Goal: Transaction & Acquisition: Purchase product/service

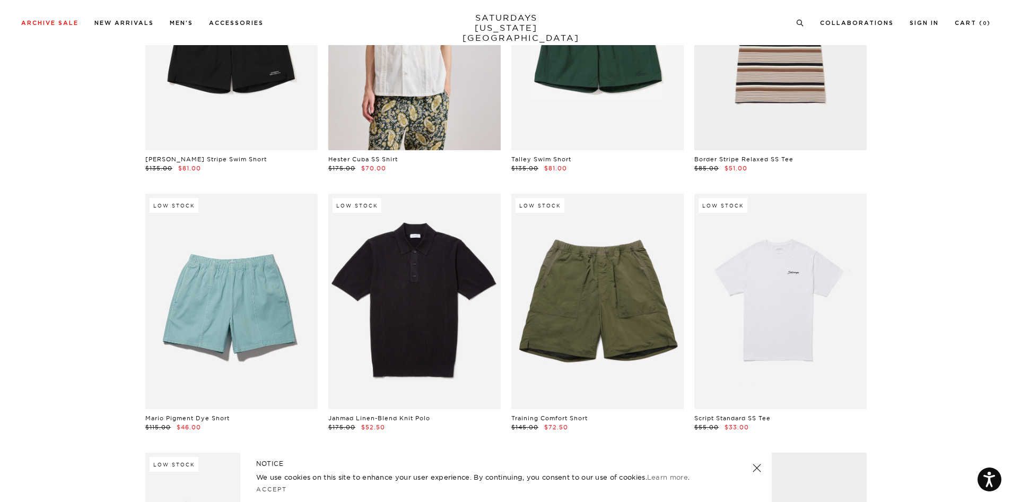
scroll to position [2312, 0]
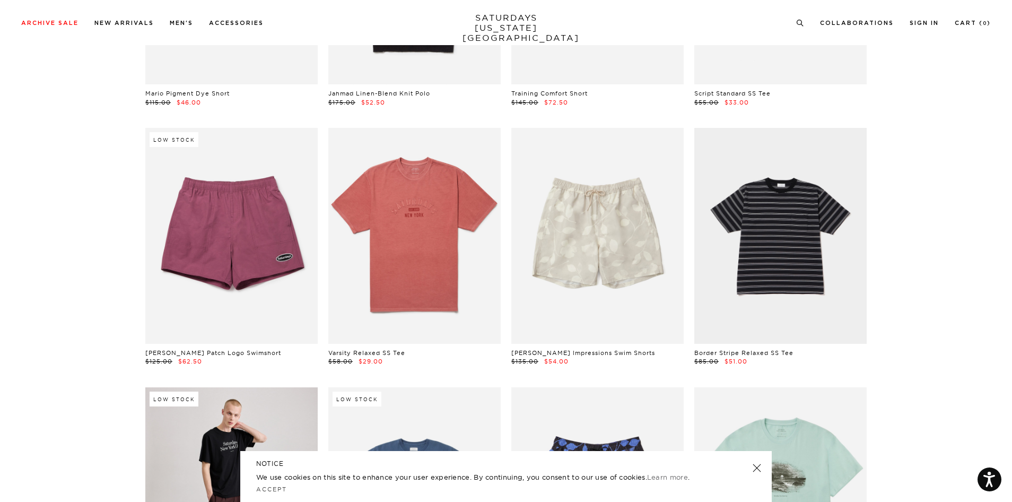
click at [762, 467] on link at bounding box center [756, 467] width 15 height 15
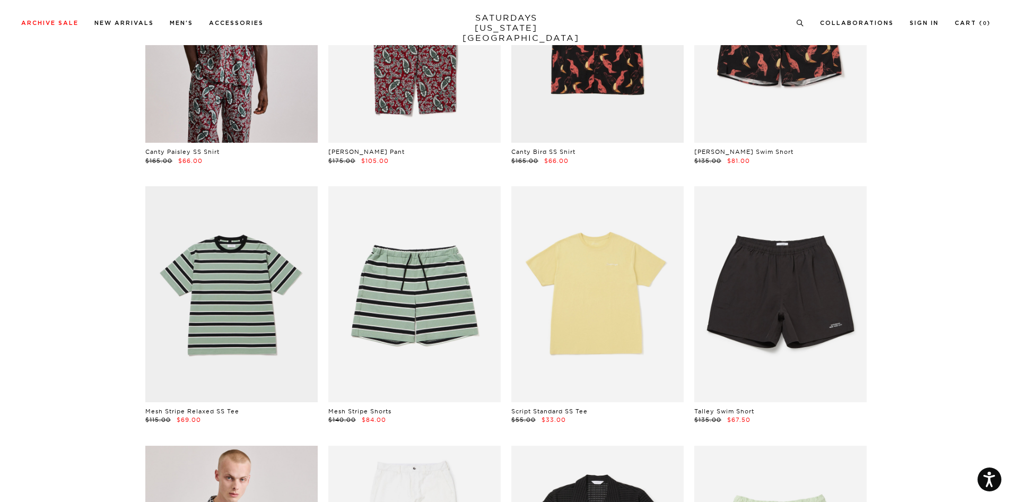
scroll to position [0, 0]
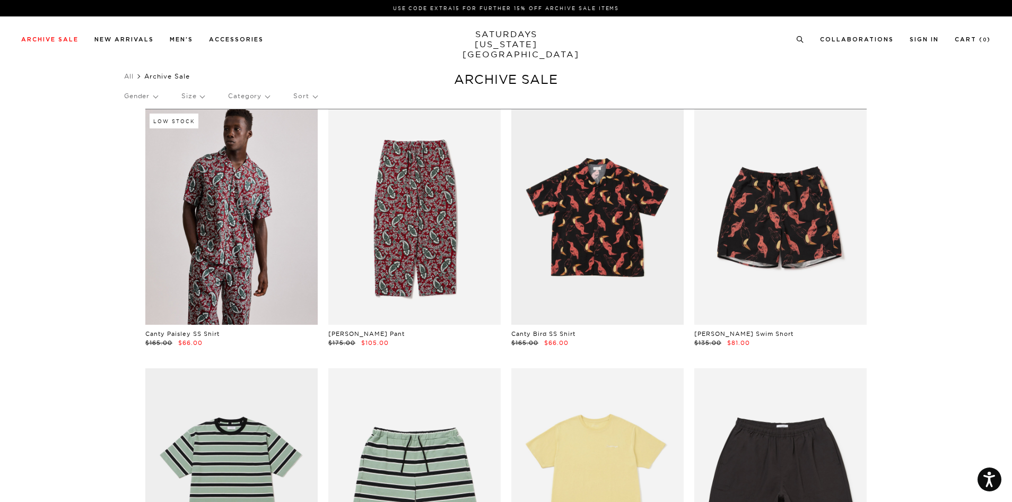
click at [124, 92] on div "All Archive Sale Clear All Filters (0) Gender Size Category Sort" at bounding box center [506, 88] width 1012 height 39
click at [135, 93] on p "Gender" at bounding box center [140, 96] width 33 height 24
click at [145, 129] on p "Mens" at bounding box center [156, 133] width 64 height 14
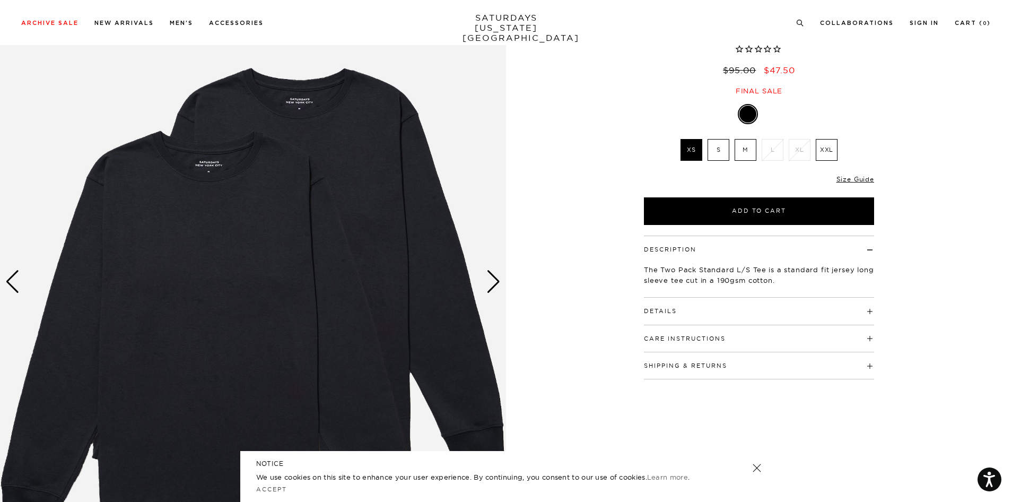
scroll to position [155, 0]
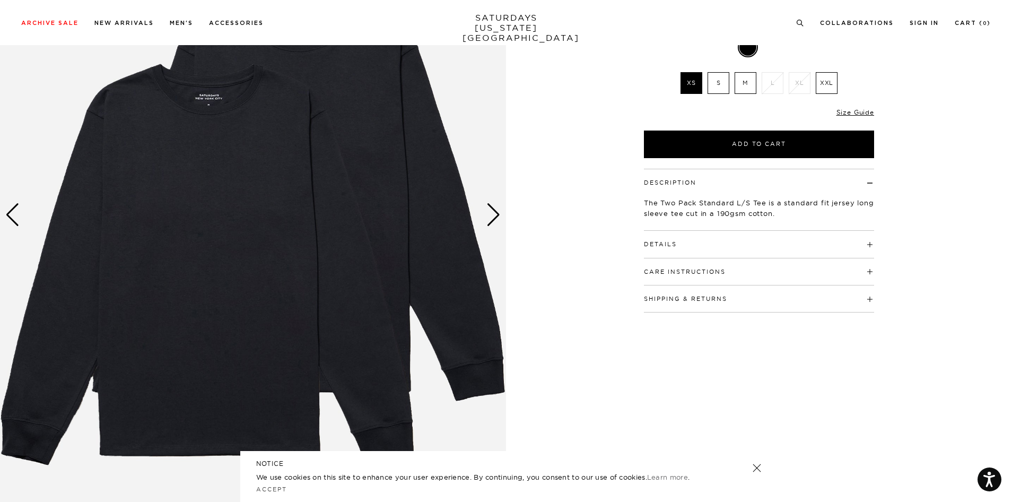
click at [507, 217] on div "1 / 4 Two Pack Standard LS Tee Black" at bounding box center [506, 215] width 1012 height 633
click at [499, 215] on div "Next slide" at bounding box center [493, 214] width 14 height 23
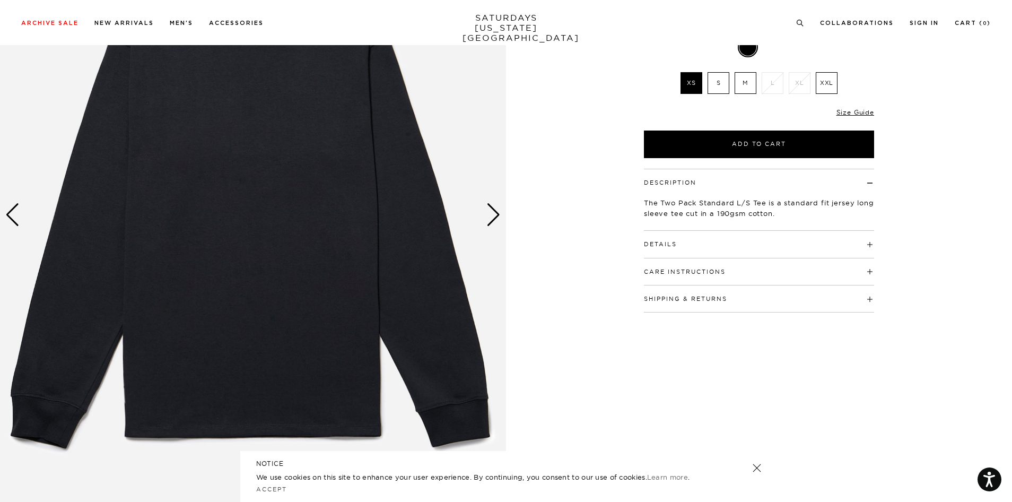
click at [499, 215] on div "Next slide" at bounding box center [493, 214] width 14 height 23
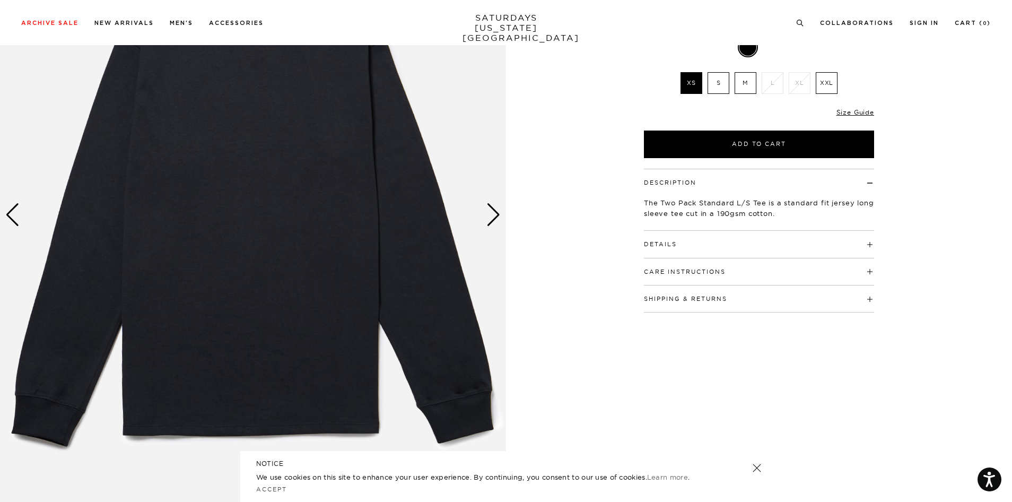
click at [490, 213] on div "Next slide" at bounding box center [493, 214] width 14 height 23
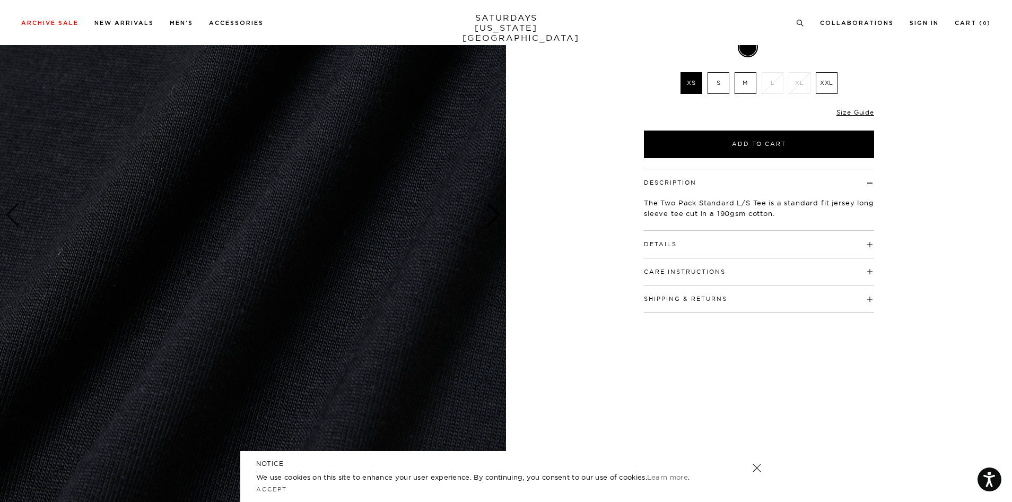
click at [490, 213] on div "Next slide" at bounding box center [493, 214] width 14 height 23
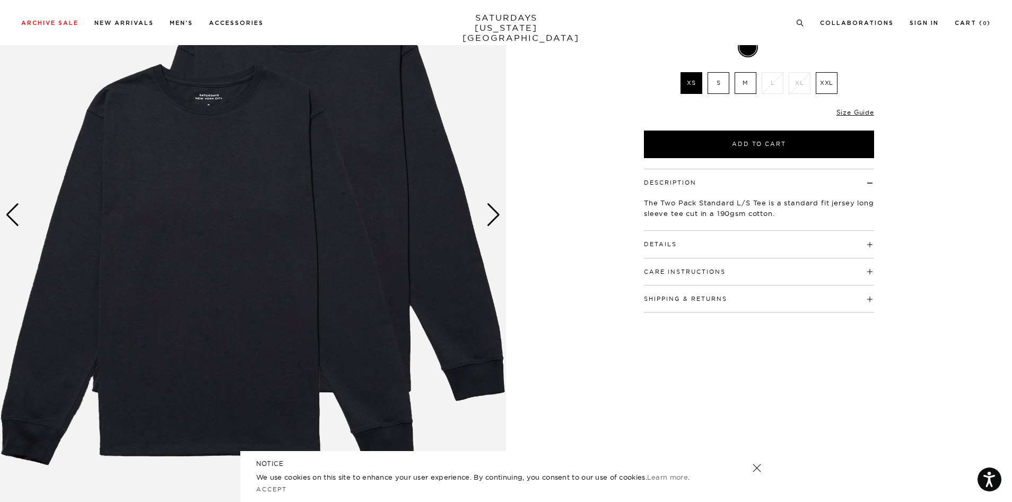
scroll to position [127, 0]
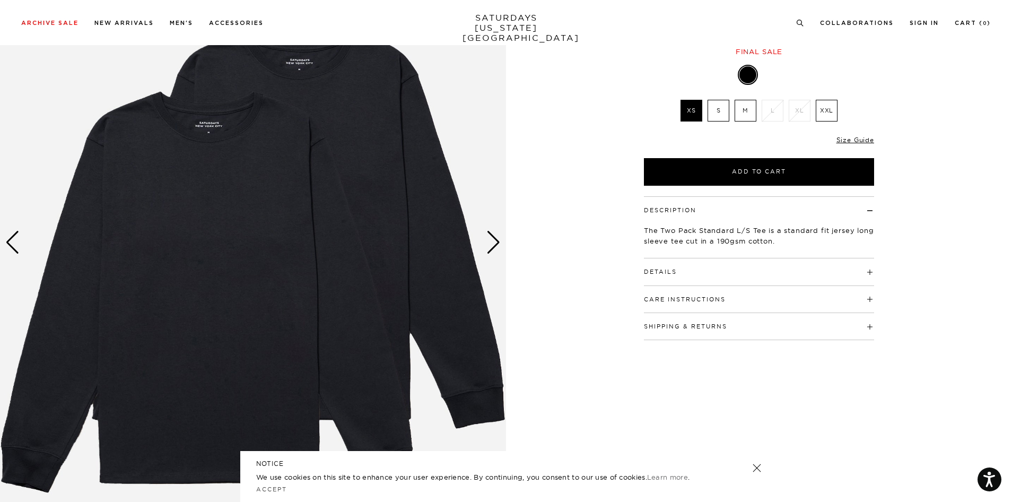
click at [679, 268] on h4 "Details" at bounding box center [759, 267] width 230 height 18
drag, startPoint x: 674, startPoint y: 339, endPoint x: 662, endPoint y: 250, distance: 90.5
click at [623, 308] on div "1 / 4 Two Pack Standard LS Tee Black" at bounding box center [506, 242] width 1012 height 633
click at [852, 144] on div "Size Guide" at bounding box center [855, 140] width 38 height 10
click at [852, 141] on link "Size Guide" at bounding box center [855, 140] width 38 height 8
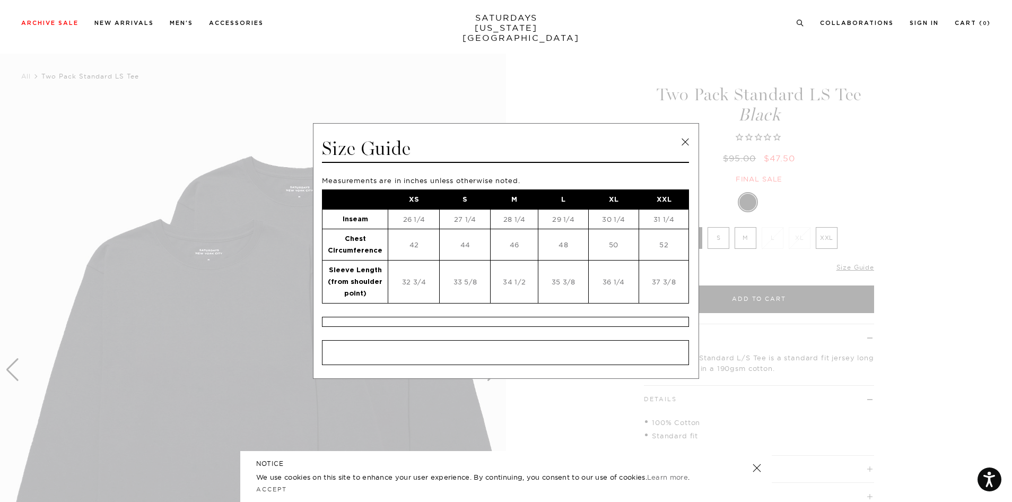
scroll to position [145, 0]
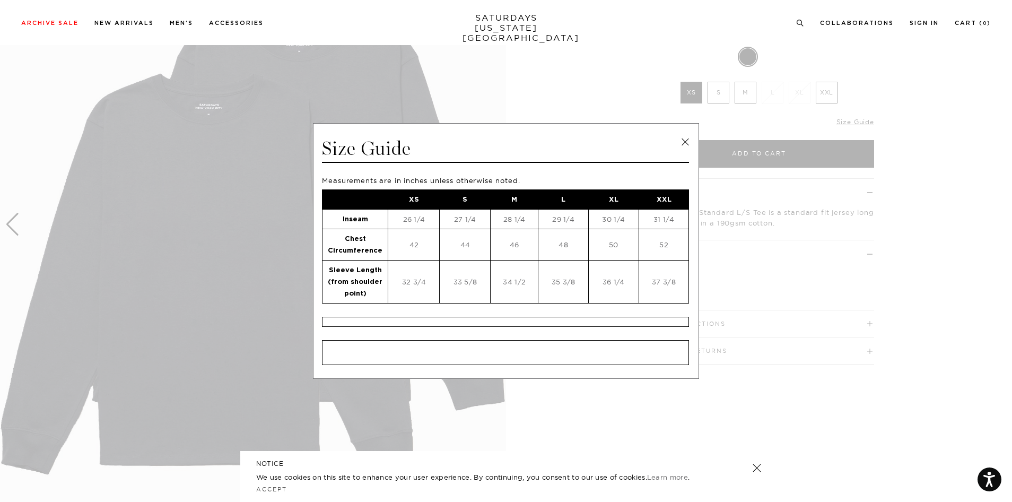
click at [513, 241] on td "46" at bounding box center [515, 244] width 48 height 31
click at [518, 283] on td "34 1/2" at bounding box center [515, 281] width 48 height 43
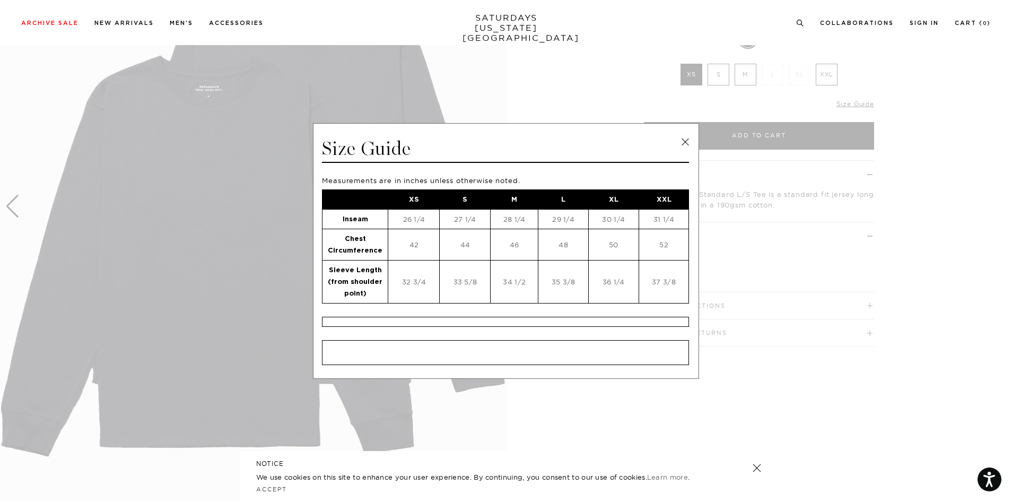
scroll to position [176, 0]
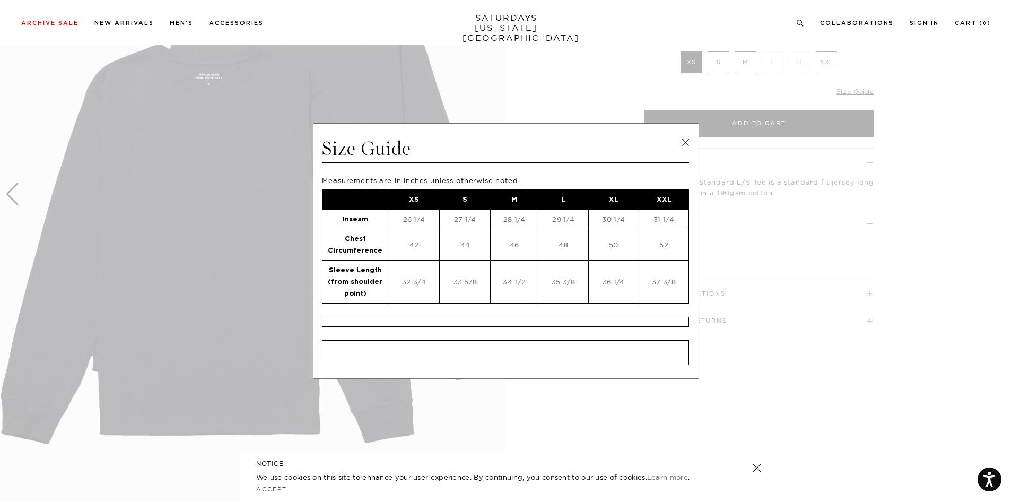
click at [684, 135] on link at bounding box center [685, 142] width 16 height 16
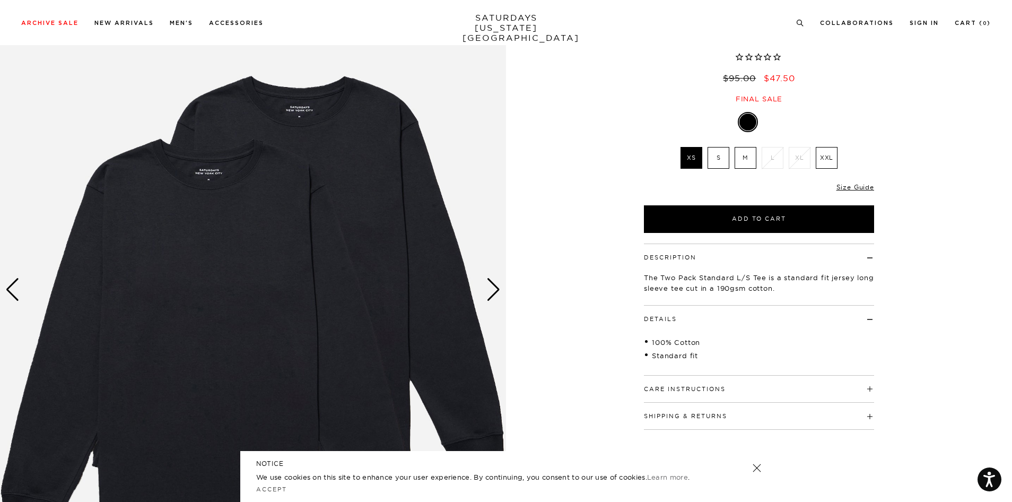
scroll to position [186, 0]
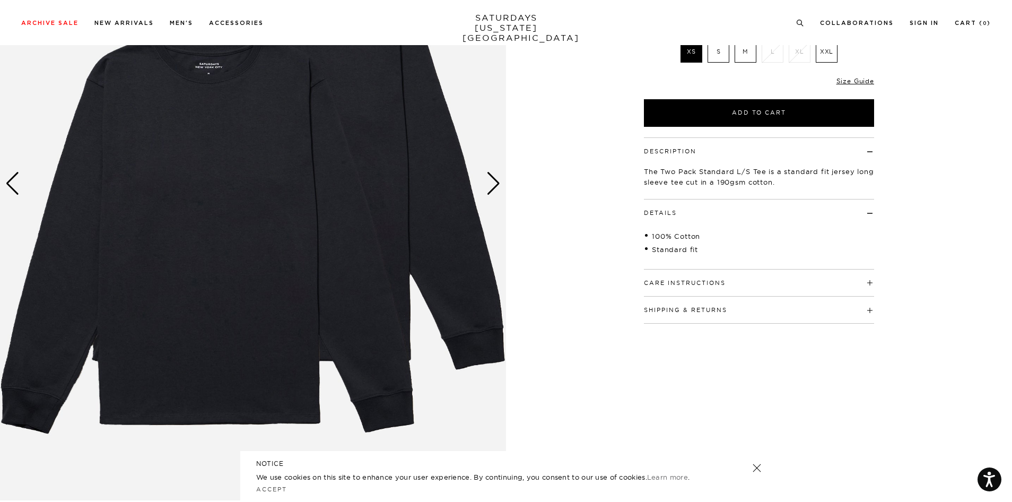
click at [501, 185] on img at bounding box center [253, 183] width 506 height 633
click at [493, 183] on div "Next slide" at bounding box center [493, 183] width 14 height 23
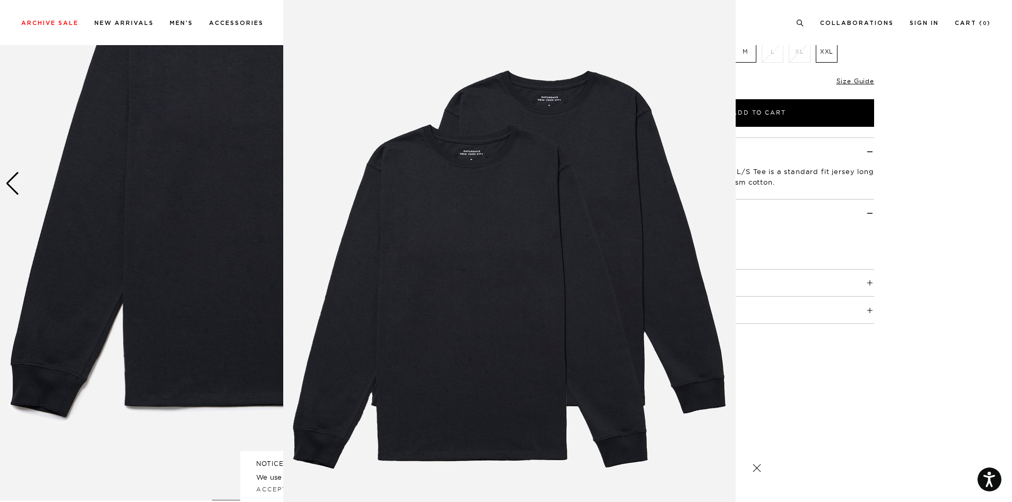
scroll to position [15, 0]
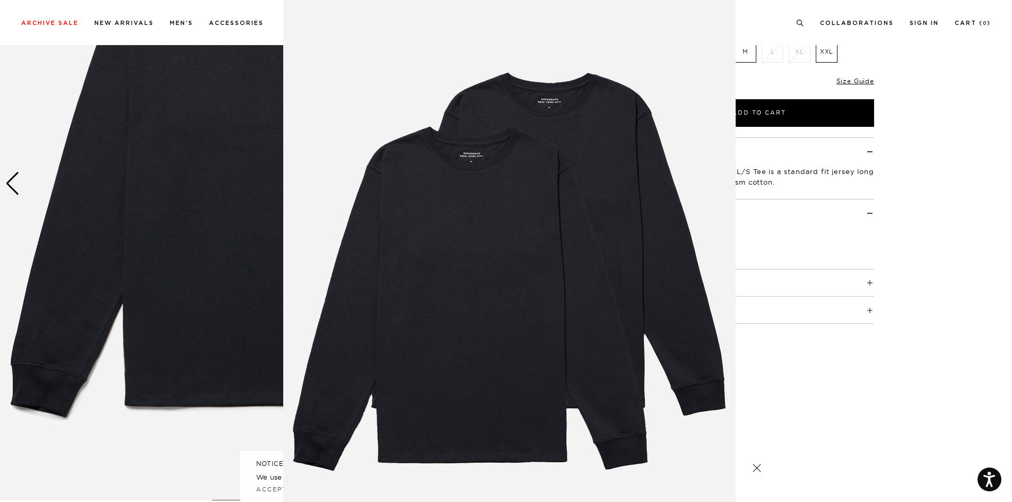
click at [493, 183] on img at bounding box center [509, 256] width 452 height 543
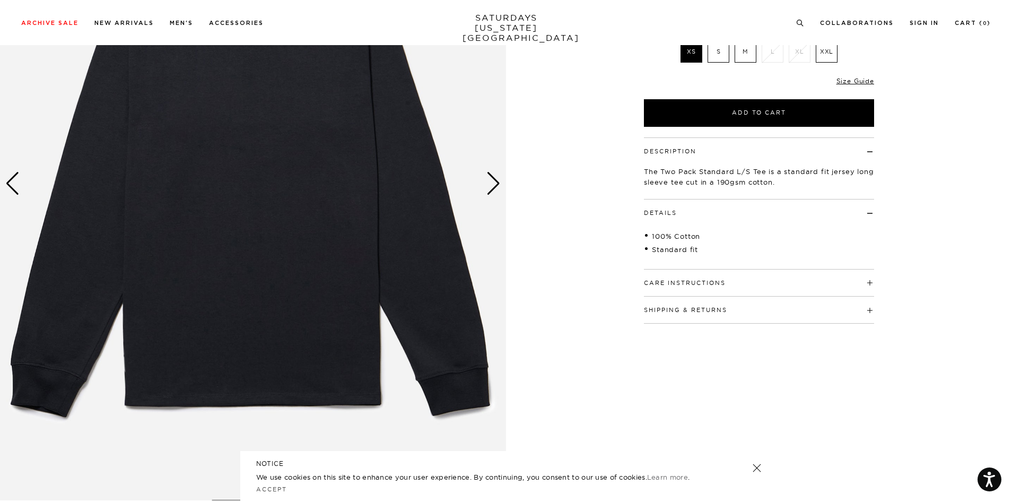
scroll to position [0, 0]
click at [496, 184] on div "Next slide" at bounding box center [493, 183] width 14 height 23
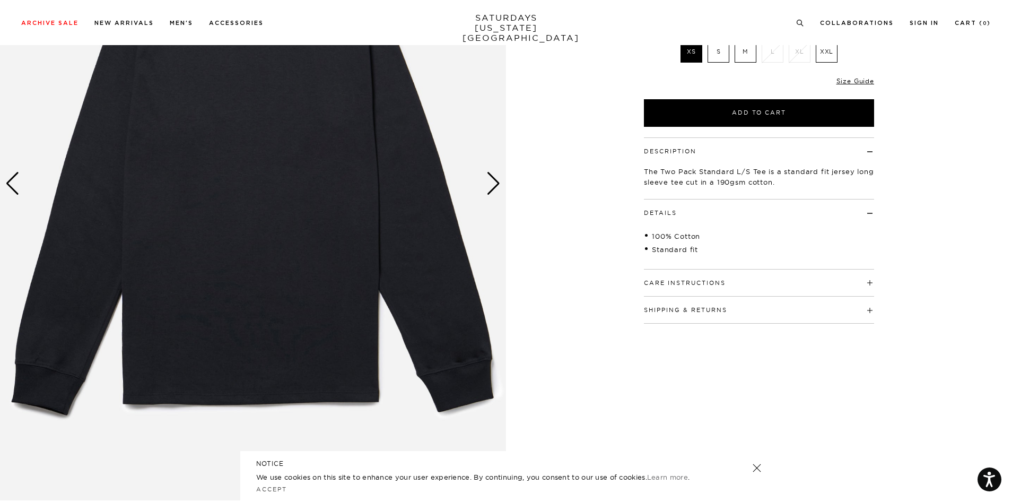
click at [496, 184] on div "Next slide" at bounding box center [493, 183] width 14 height 23
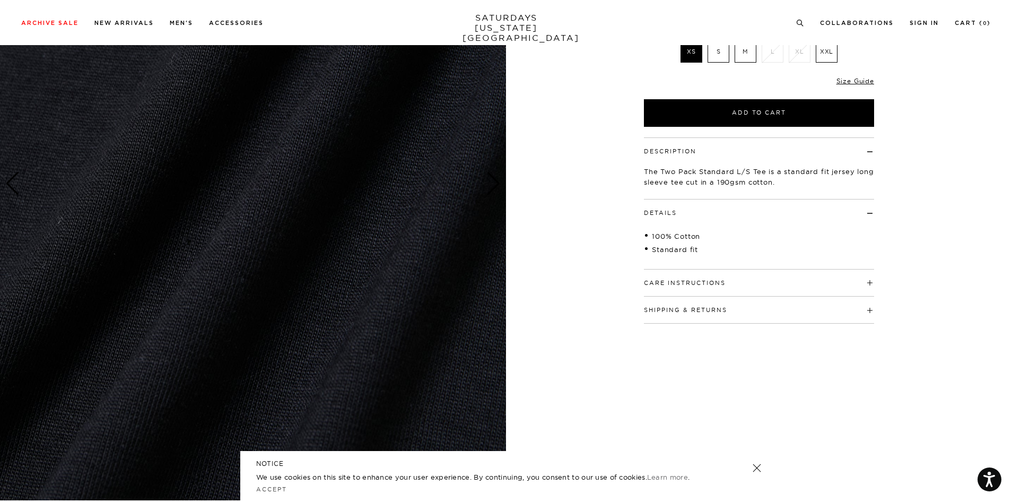
click at [496, 184] on div "Next slide" at bounding box center [493, 183] width 14 height 23
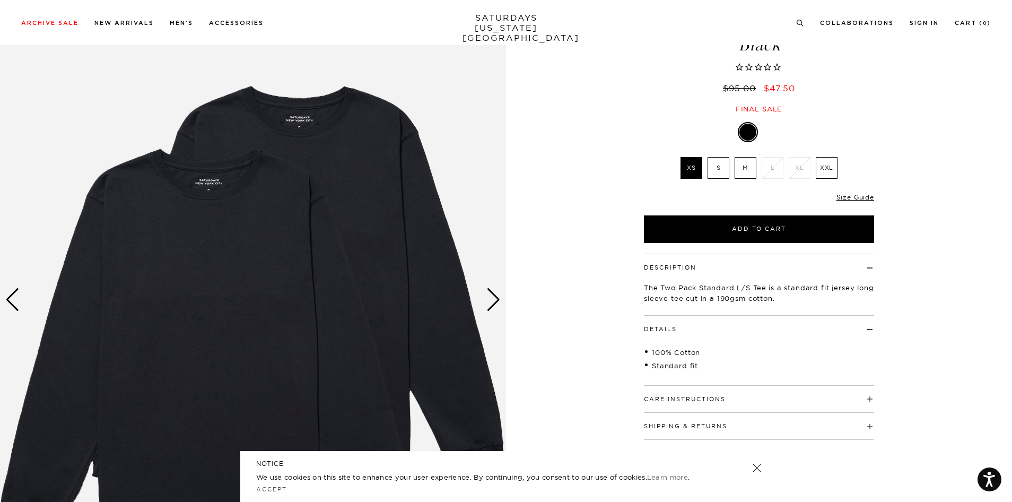
scroll to position [6, 0]
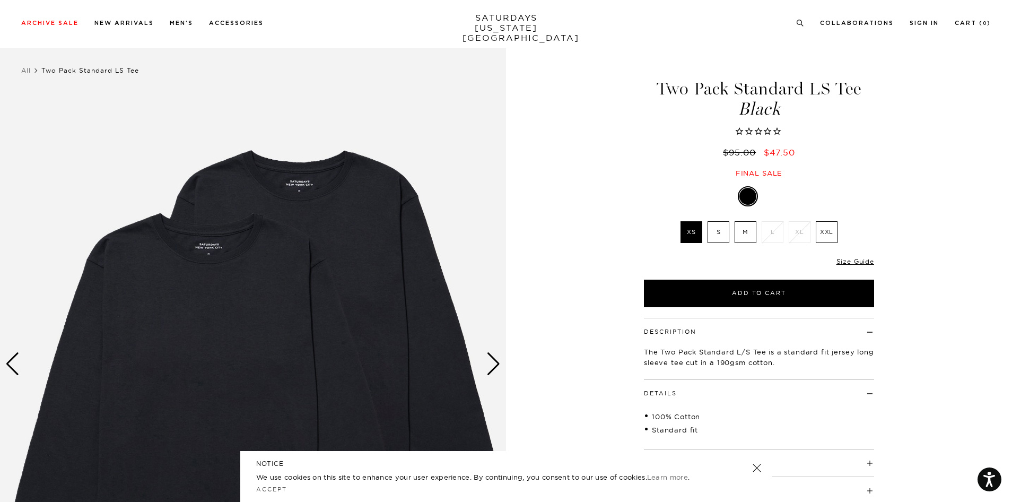
click at [749, 238] on label "M" at bounding box center [746, 232] width 22 height 22
click at [0, 0] on input "M" at bounding box center [0, 0] width 0 height 0
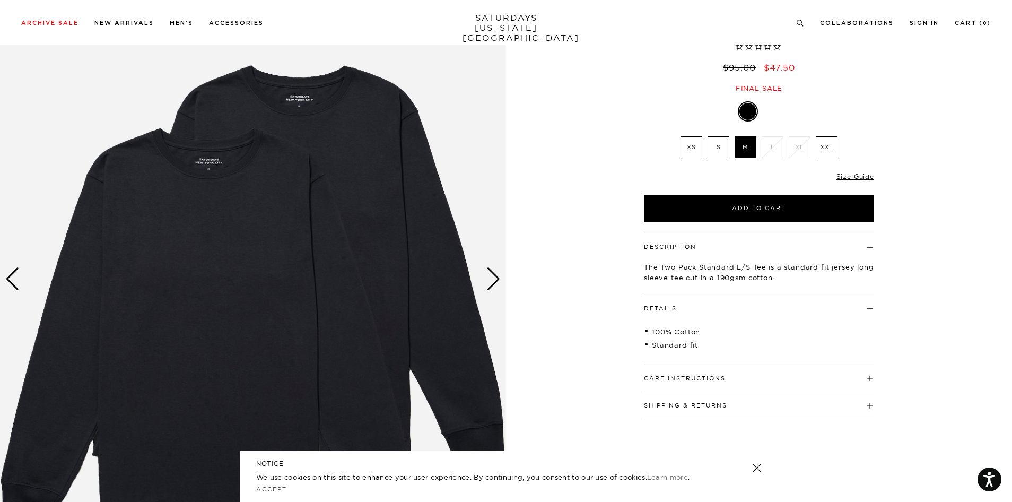
scroll to position [106, 0]
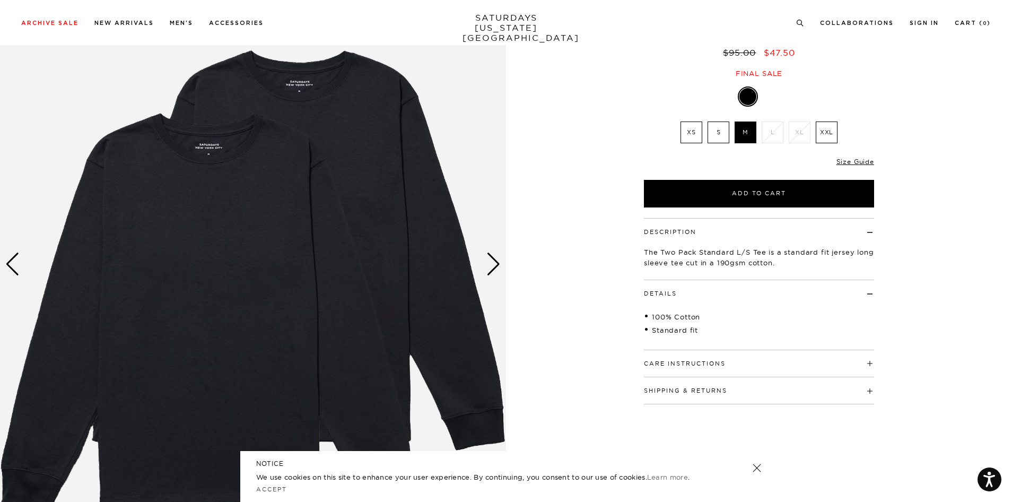
click at [721, 383] on h4 "Shipping & Returns" at bounding box center [759, 386] width 230 height 18
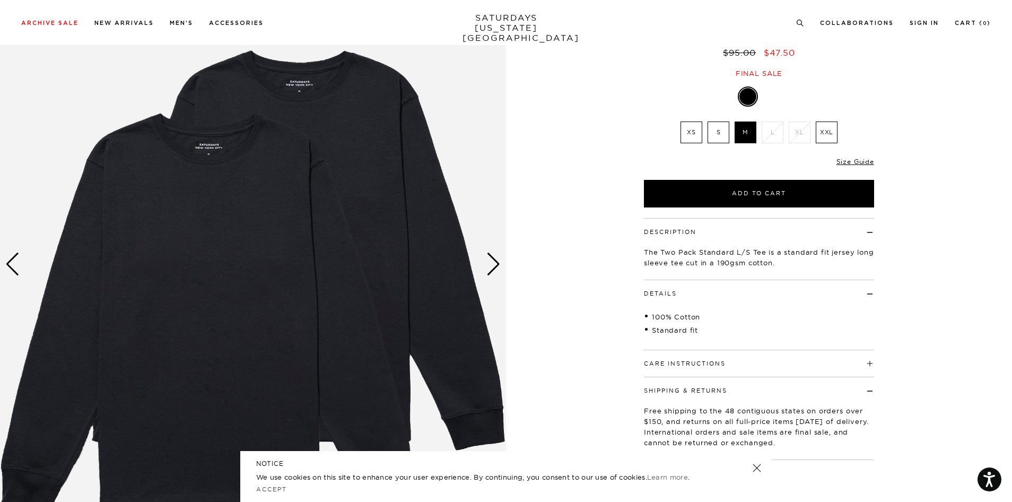
click at [716, 362] on button "Care Instructions" at bounding box center [685, 364] width 82 height 6
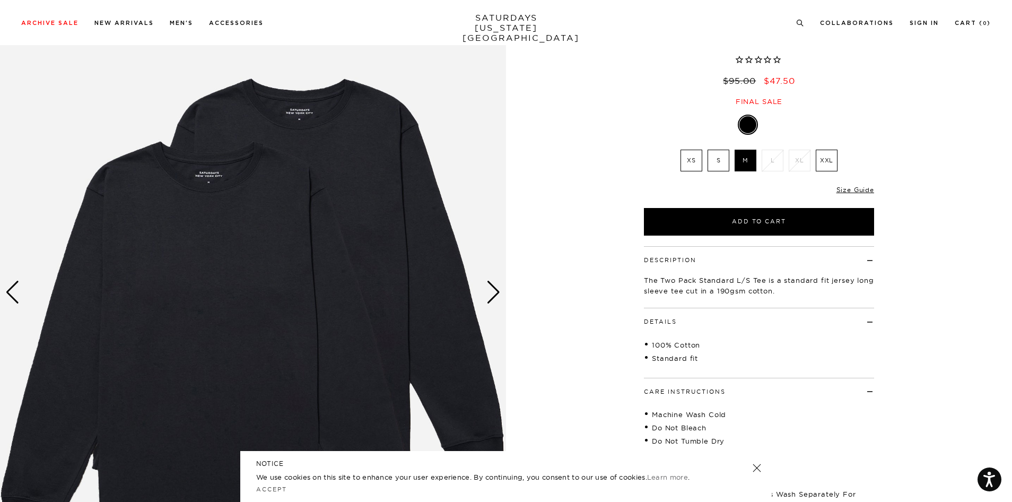
scroll to position [0, 0]
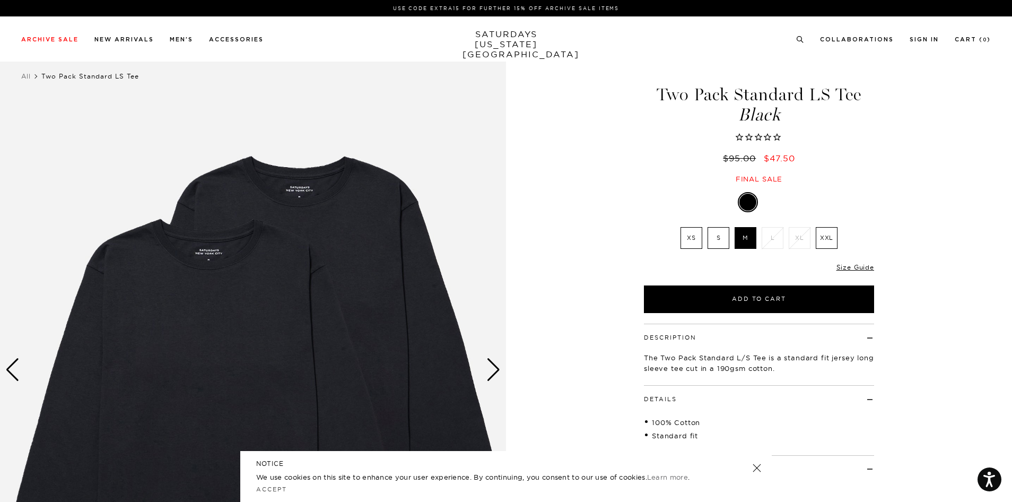
click at [591, 255] on div "1 / 4 Two Pack Standard LS Tee Black" at bounding box center [506, 376] width 1012 height 644
click at [590, 254] on div "1 / 4 Two Pack Standard LS Tee Black" at bounding box center [506, 376] width 1012 height 644
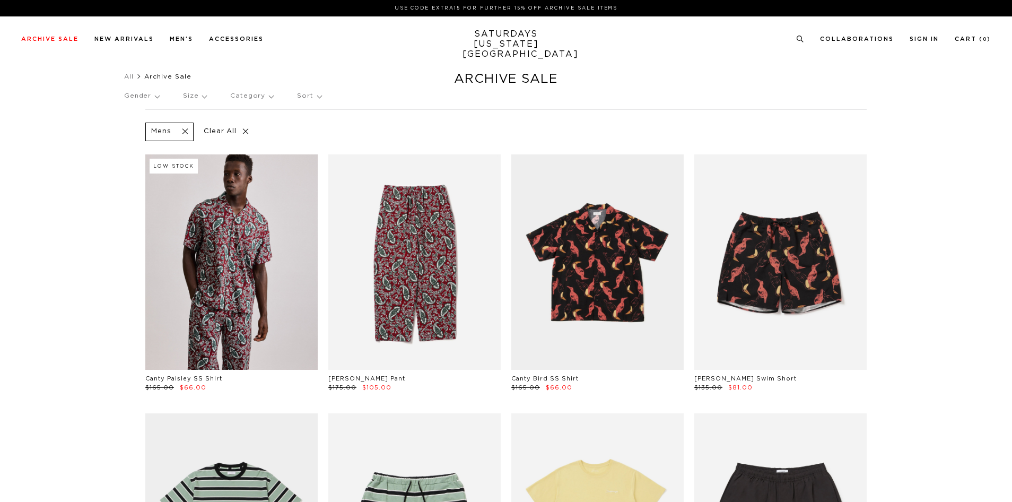
click at [269, 96] on p "Category" at bounding box center [251, 96] width 43 height 24
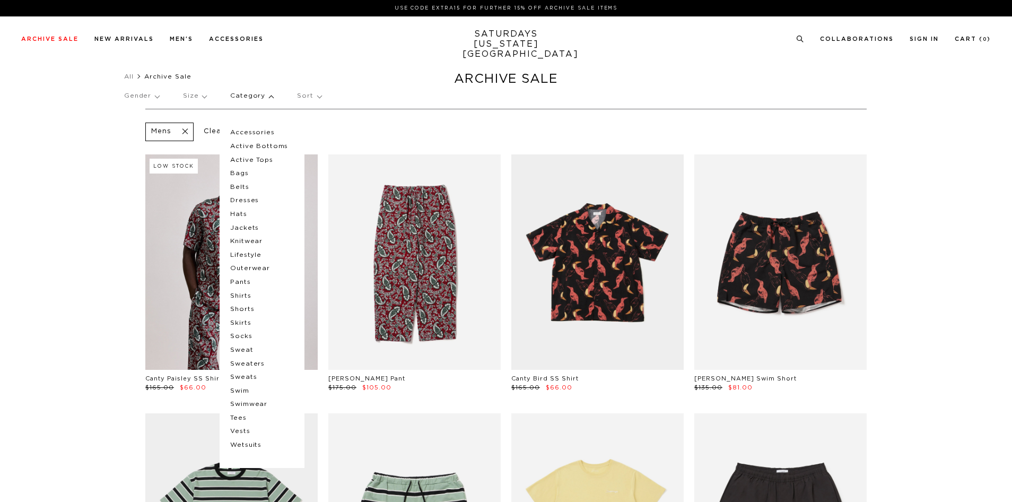
click at [269, 96] on p "Category" at bounding box center [251, 96] width 43 height 24
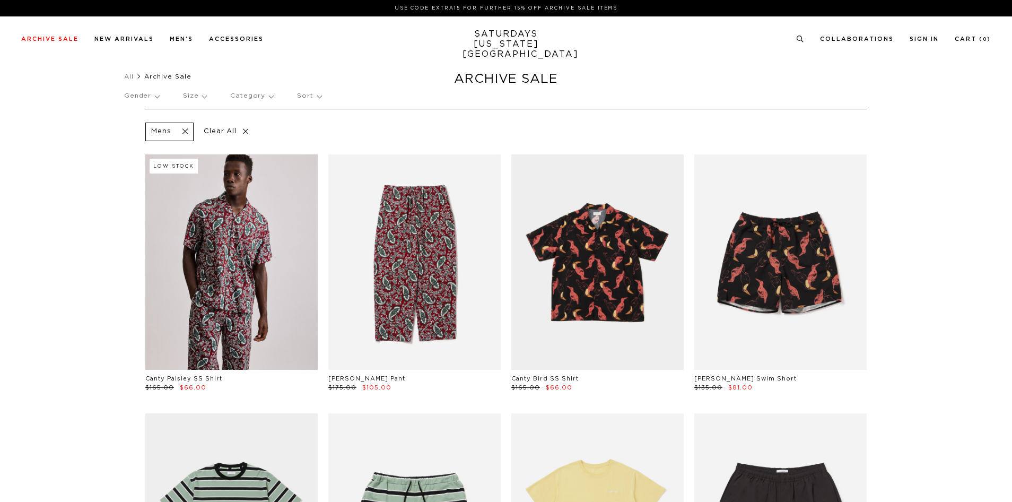
click at [202, 94] on p "Size" at bounding box center [194, 96] width 23 height 24
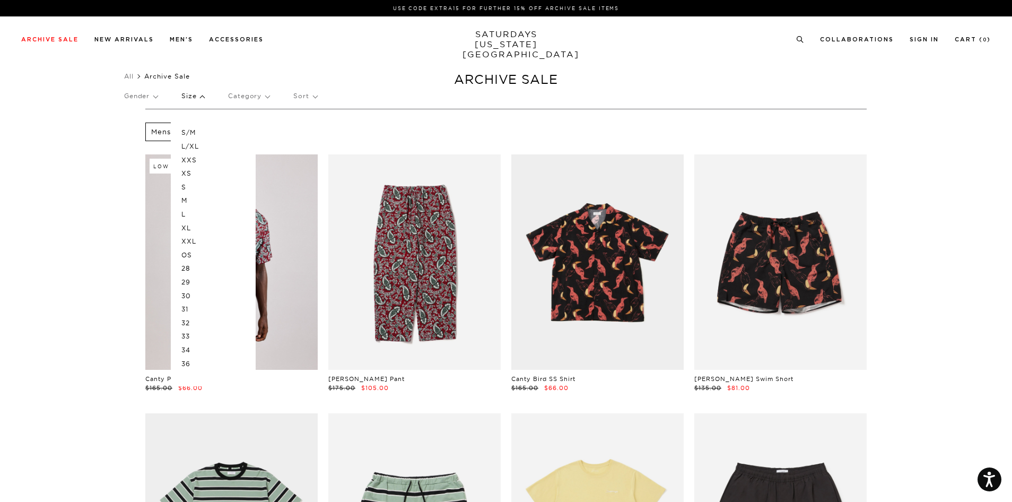
click at [198, 99] on p "Size" at bounding box center [192, 96] width 23 height 24
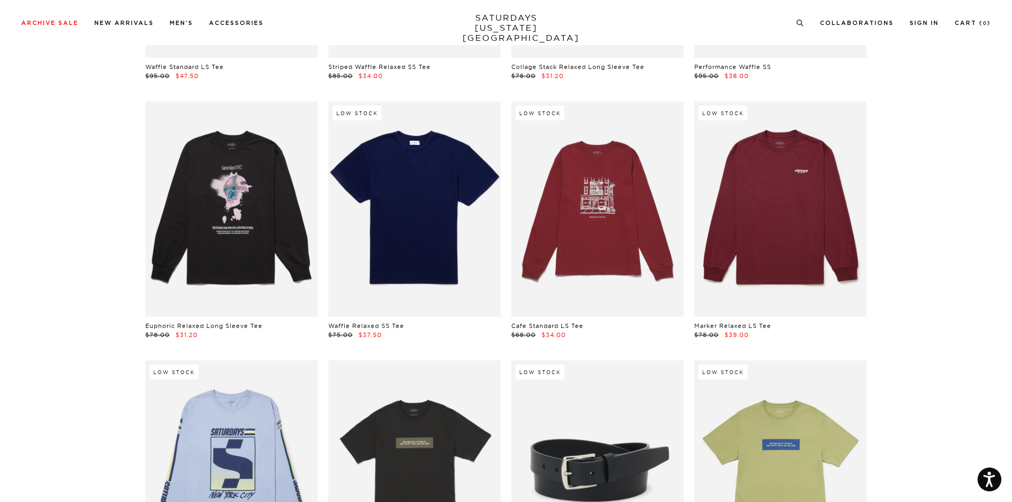
scroll to position [20470, 0]
